Goal: Navigation & Orientation: Find specific page/section

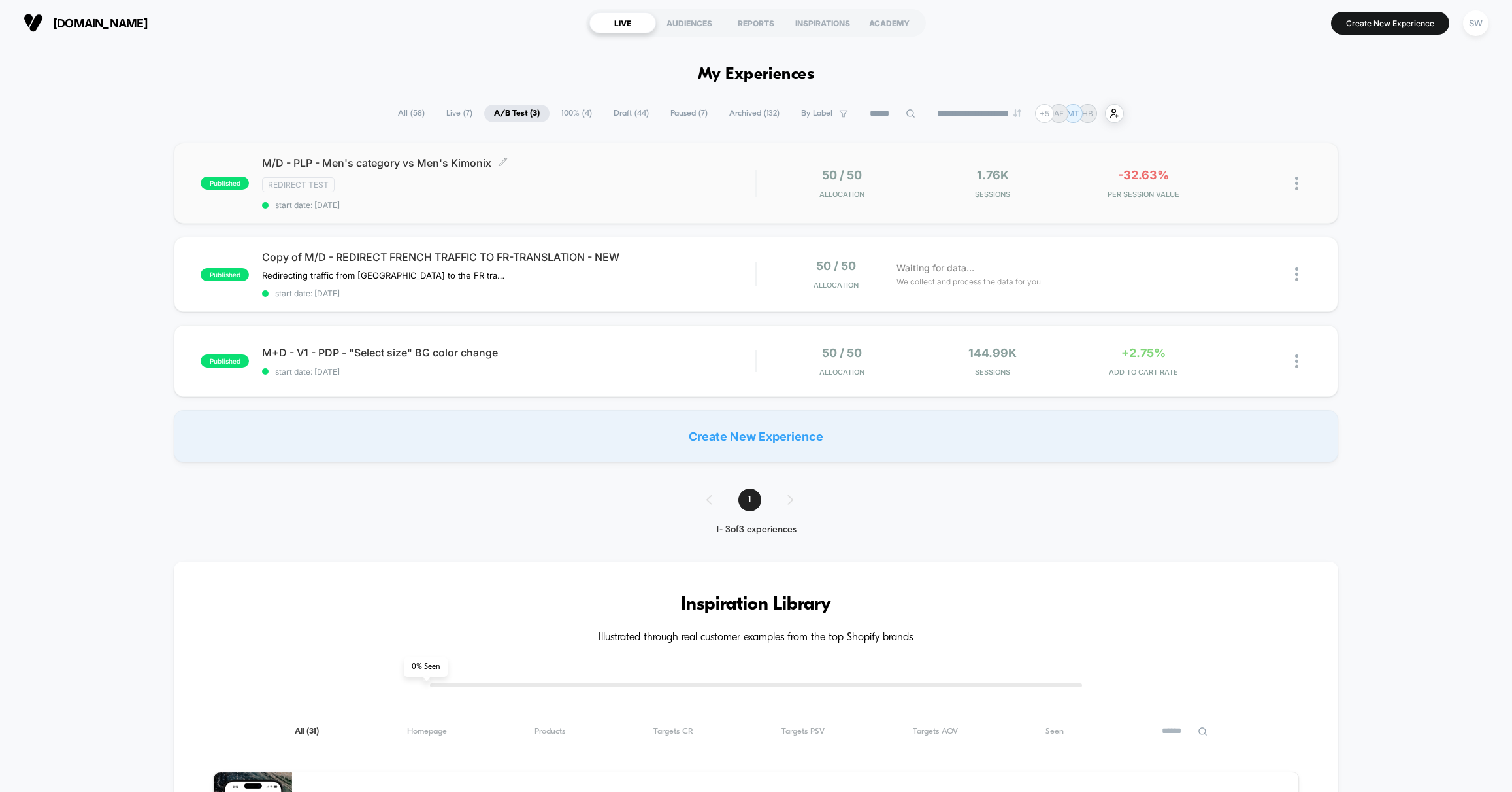
click at [642, 190] on div "Redirect Test" at bounding box center [509, 184] width 493 height 15
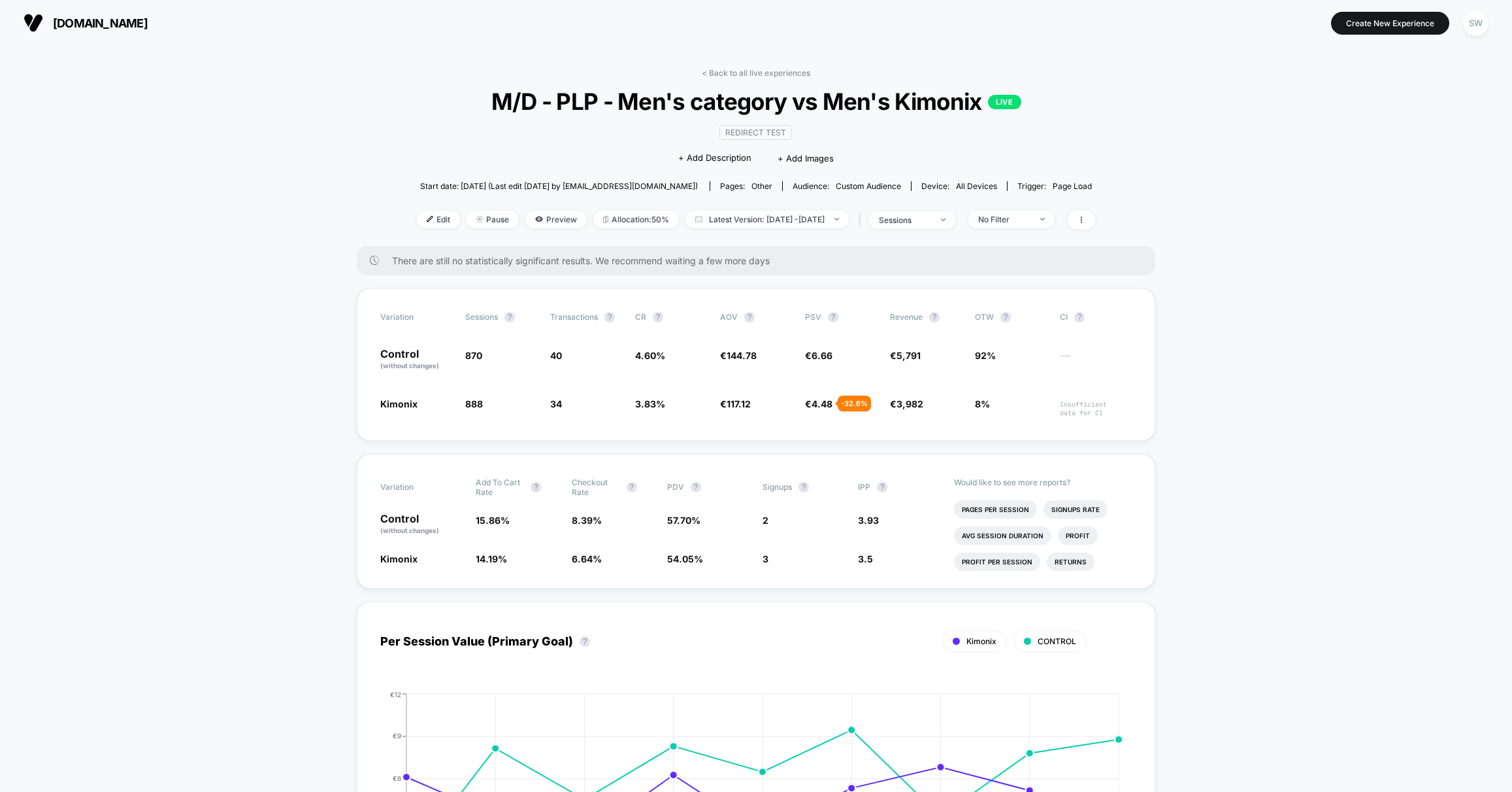
click at [751, 73] on link "< Back to all live experiences" at bounding box center [756, 73] width 109 height 10
